Goal: Find specific page/section

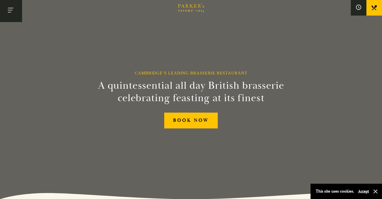
click at [10, 10] on button "Toggle navigation" at bounding box center [11, 11] width 22 height 22
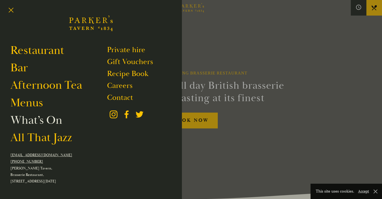
click at [40, 122] on link "What’s On" at bounding box center [36, 120] width 52 height 15
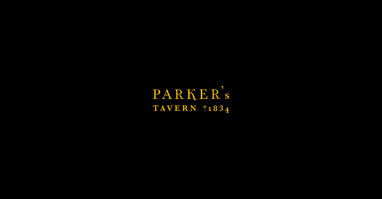
scroll to position [44, 0]
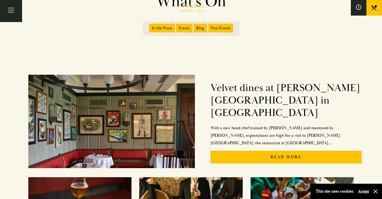
scroll to position [48, 0]
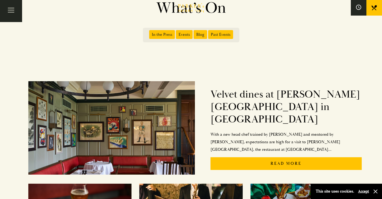
click at [186, 35] on span "Events" at bounding box center [184, 34] width 17 height 9
click at [177, 33] on input "Events" at bounding box center [177, 33] width 0 height 0
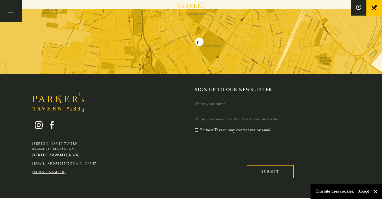
scroll to position [310, 0]
